Goal: Task Accomplishment & Management: Complete application form

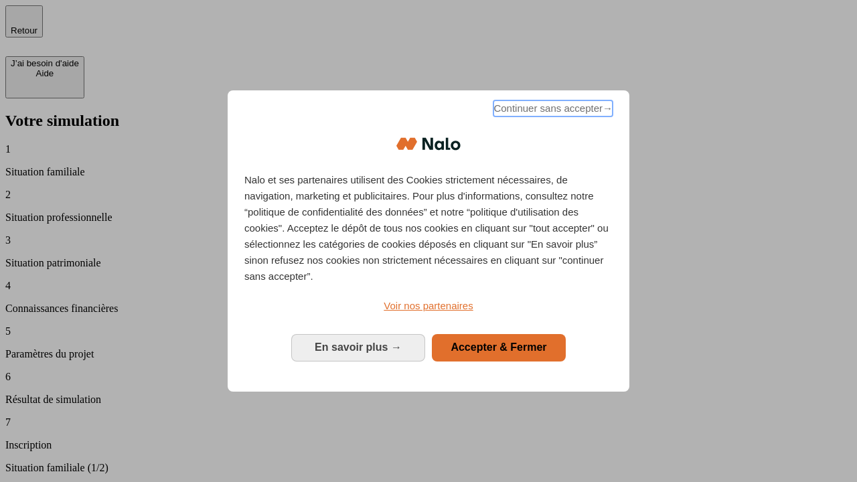
click at [552, 111] on span "Continuer sans accepter →" at bounding box center [553, 108] width 119 height 16
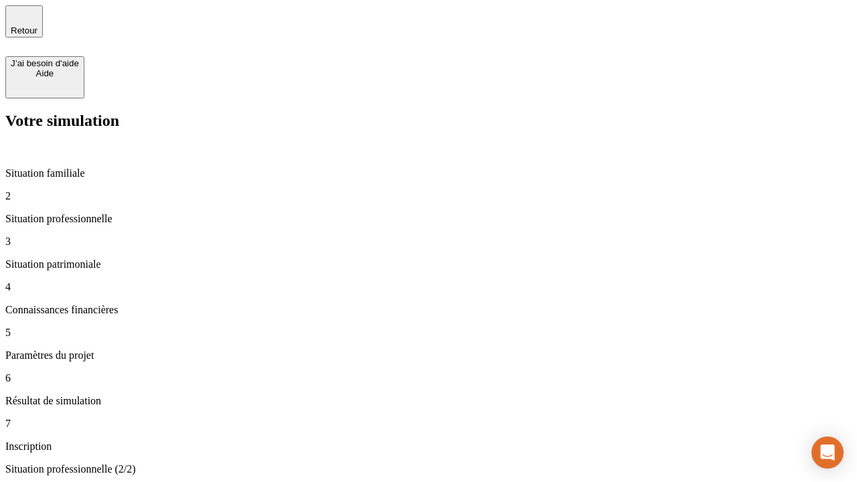
type input "30 000"
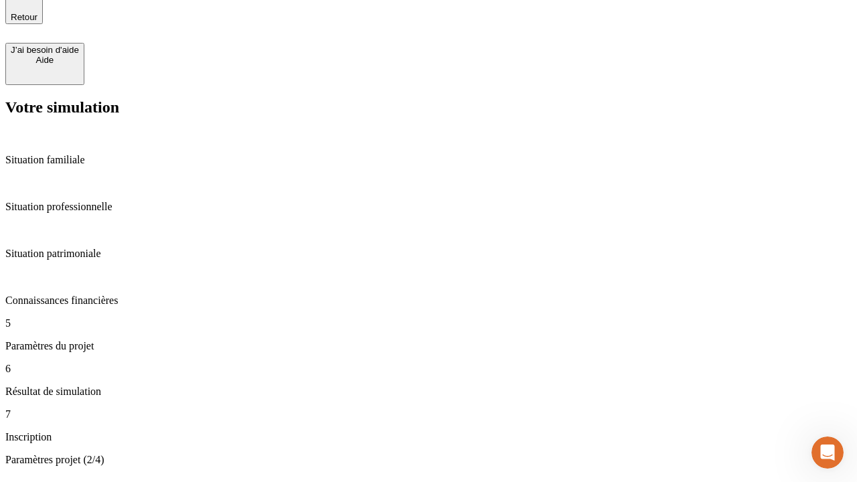
type input "25"
type input "64"
type input "1 000"
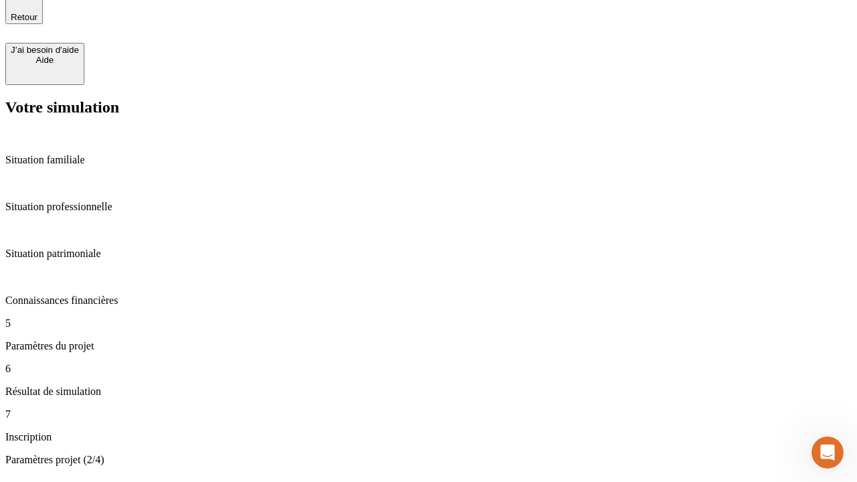
type input "640"
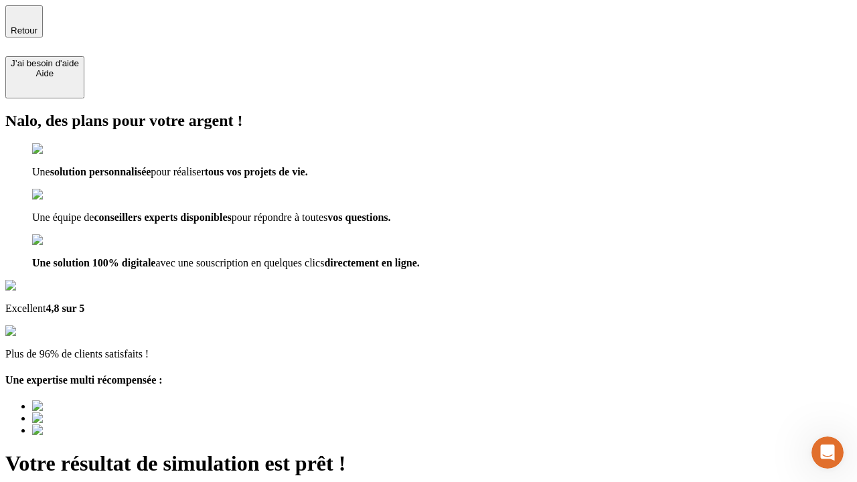
type input "[EMAIL_ADDRESS][PERSON_NAME][DOMAIN_NAME]"
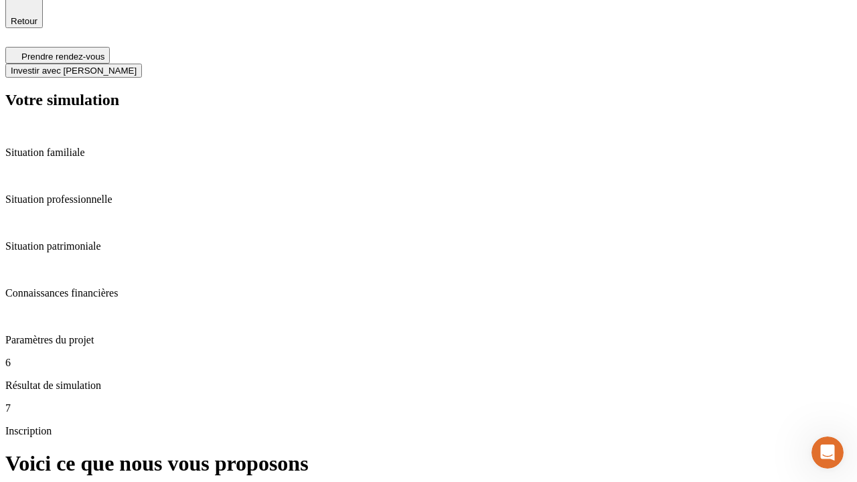
click at [137, 66] on span "Investir avec [PERSON_NAME]" at bounding box center [74, 71] width 126 height 10
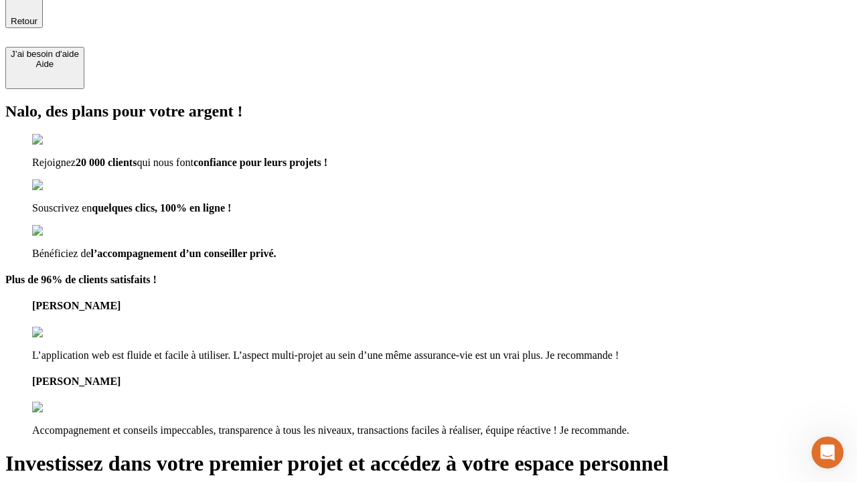
scroll to position [8, 0]
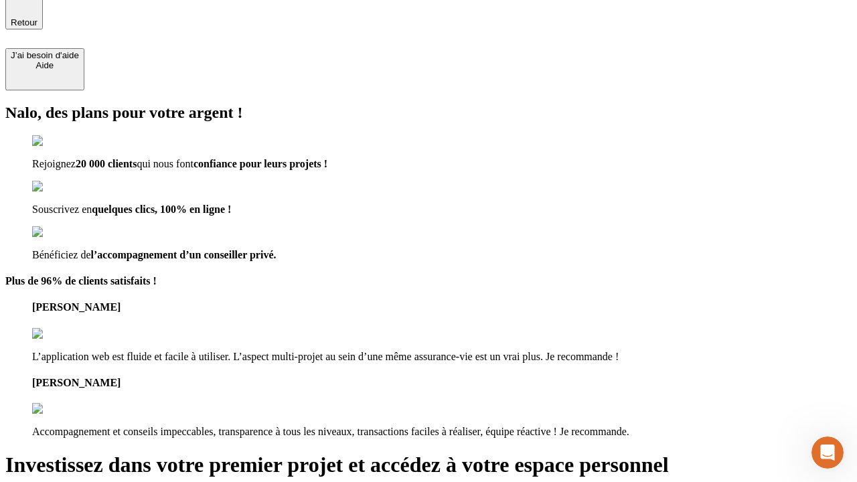
type input "[PERSON_NAME][EMAIL_ADDRESS][DOMAIN_NAME]"
